Goal: Information Seeking & Learning: Compare options

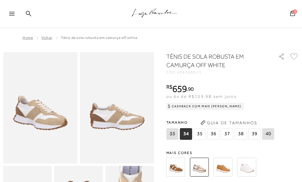
click at [178, 170] on img at bounding box center [175, 167] width 19 height 19
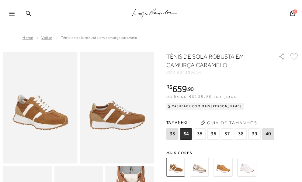
click at [222, 169] on img at bounding box center [223, 167] width 19 height 19
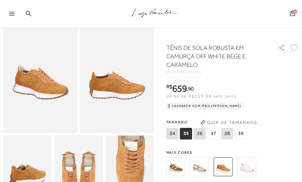
scroll to position [61, 0]
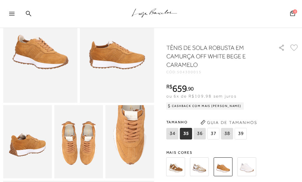
click at [202, 170] on img at bounding box center [199, 166] width 19 height 19
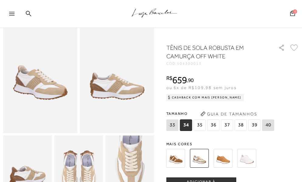
scroll to position [61, 0]
